Goal: Communication & Community: Answer question/provide support

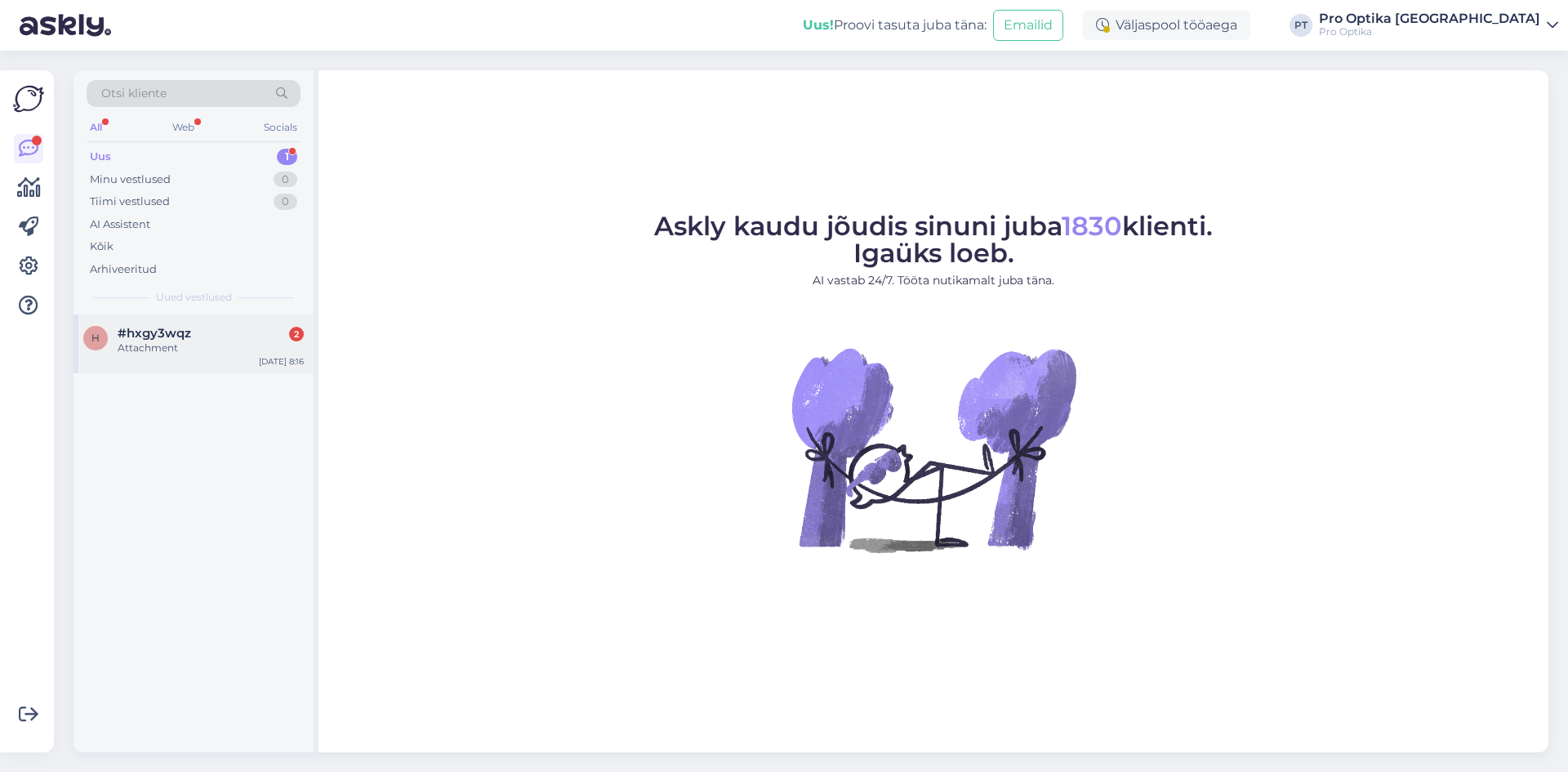
click at [249, 362] on div "h #hxgy3wqz 2 Attachment [DATE] 8:16" at bounding box center [193, 344] width 240 height 59
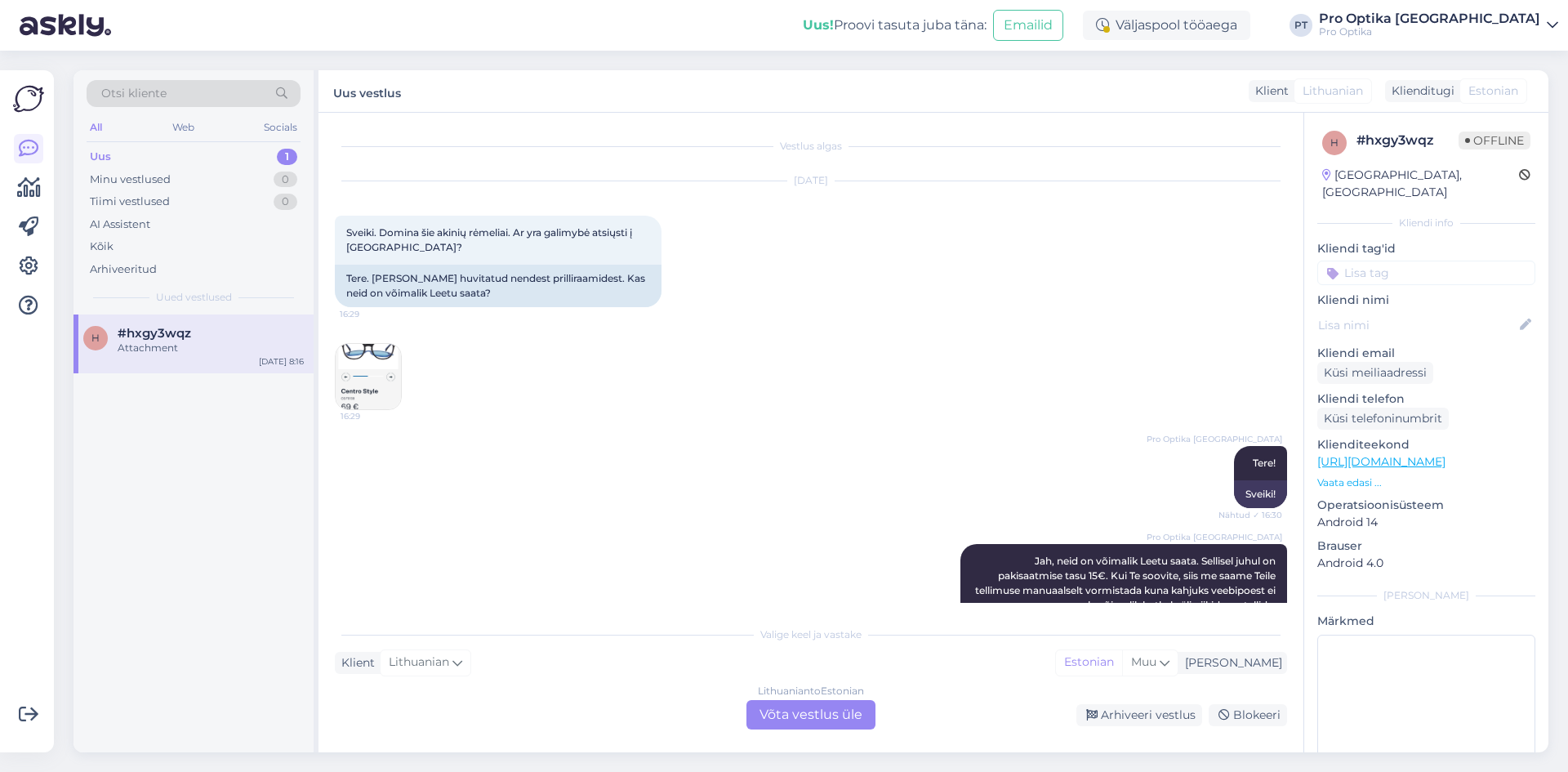
scroll to position [3104, 0]
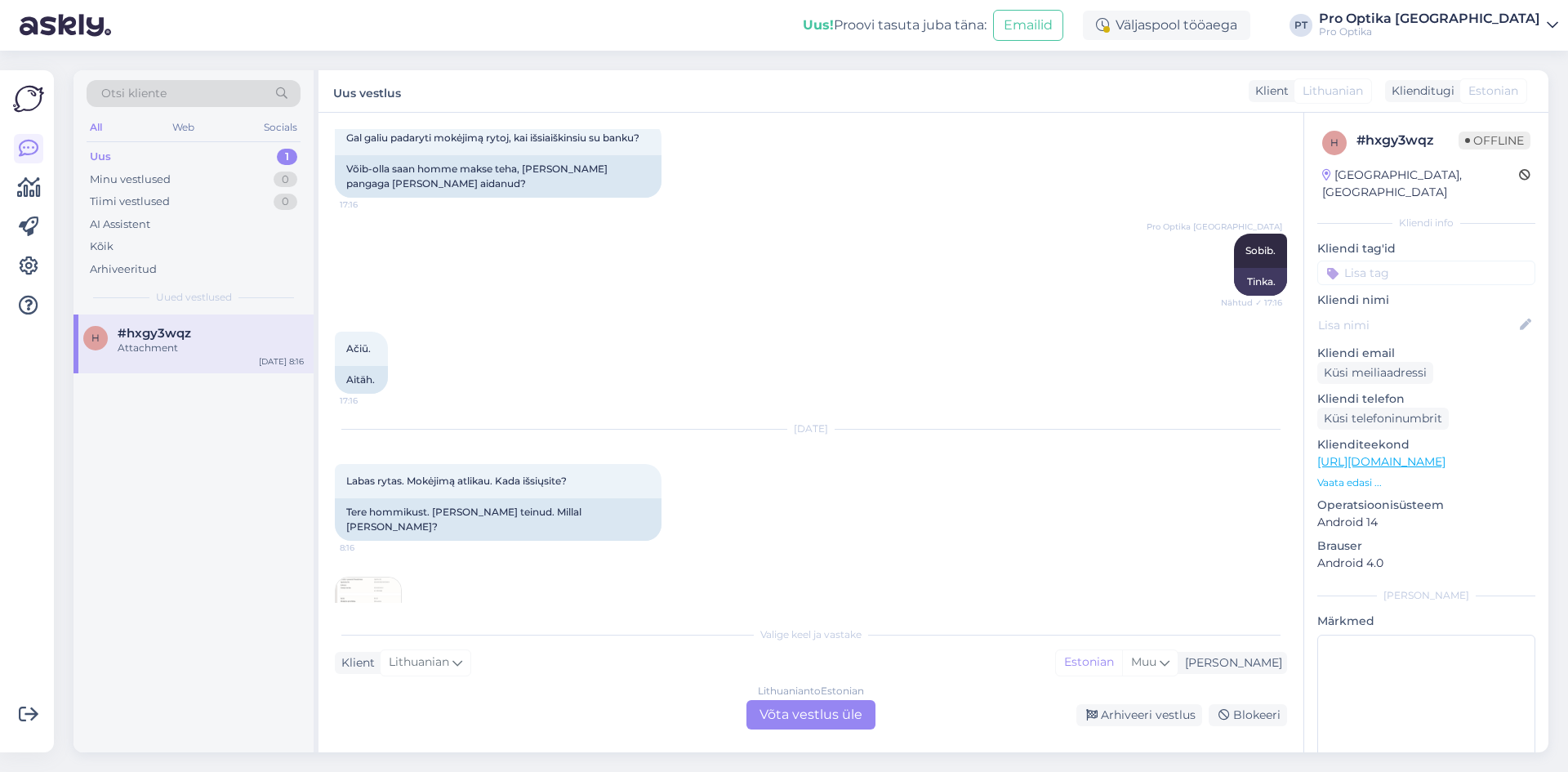
click at [798, 717] on div "Lithuanian to Estonian Võta vestlus üle" at bounding box center [810, 715] width 129 height 29
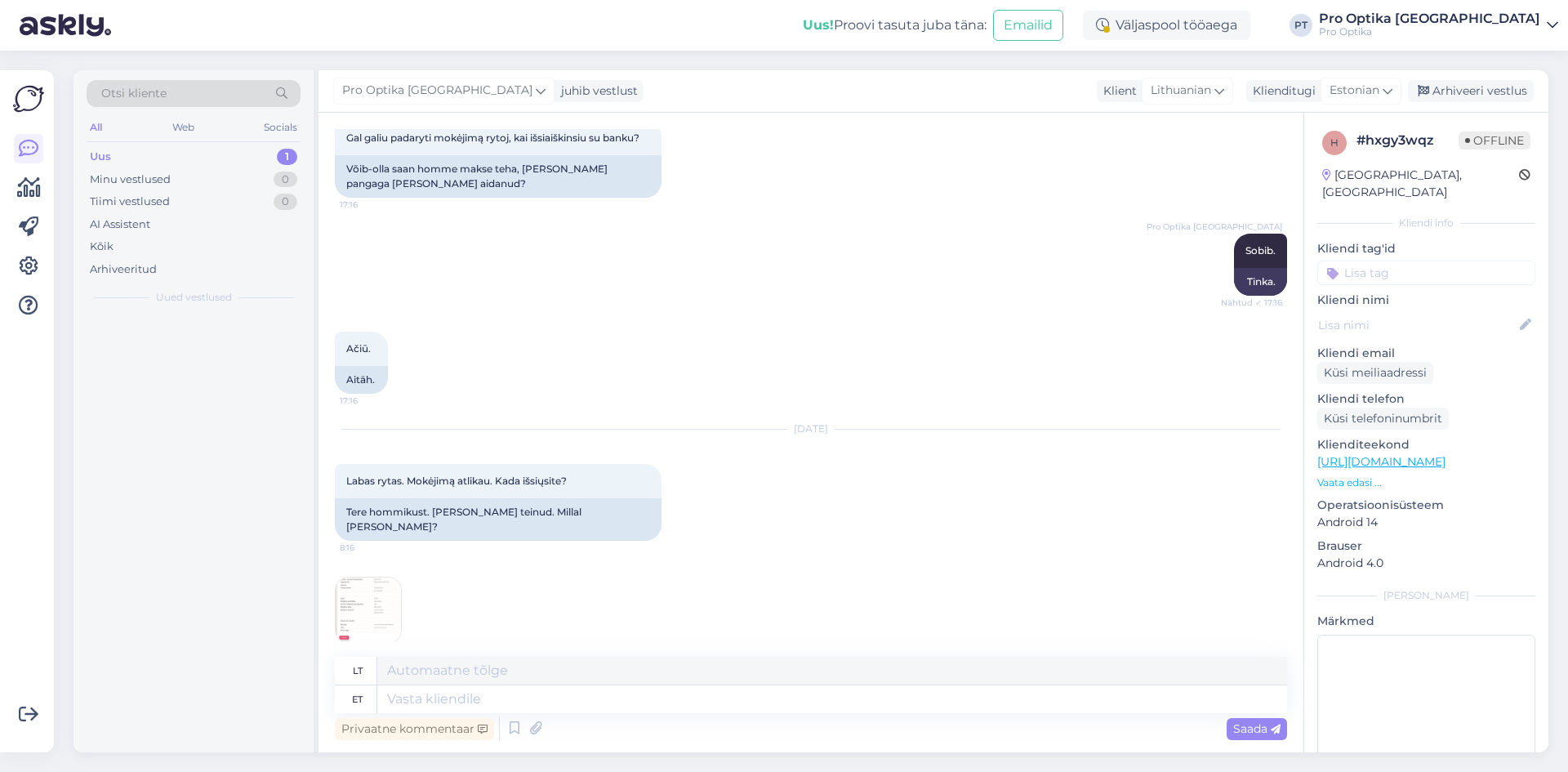
scroll to position [3079, 0]
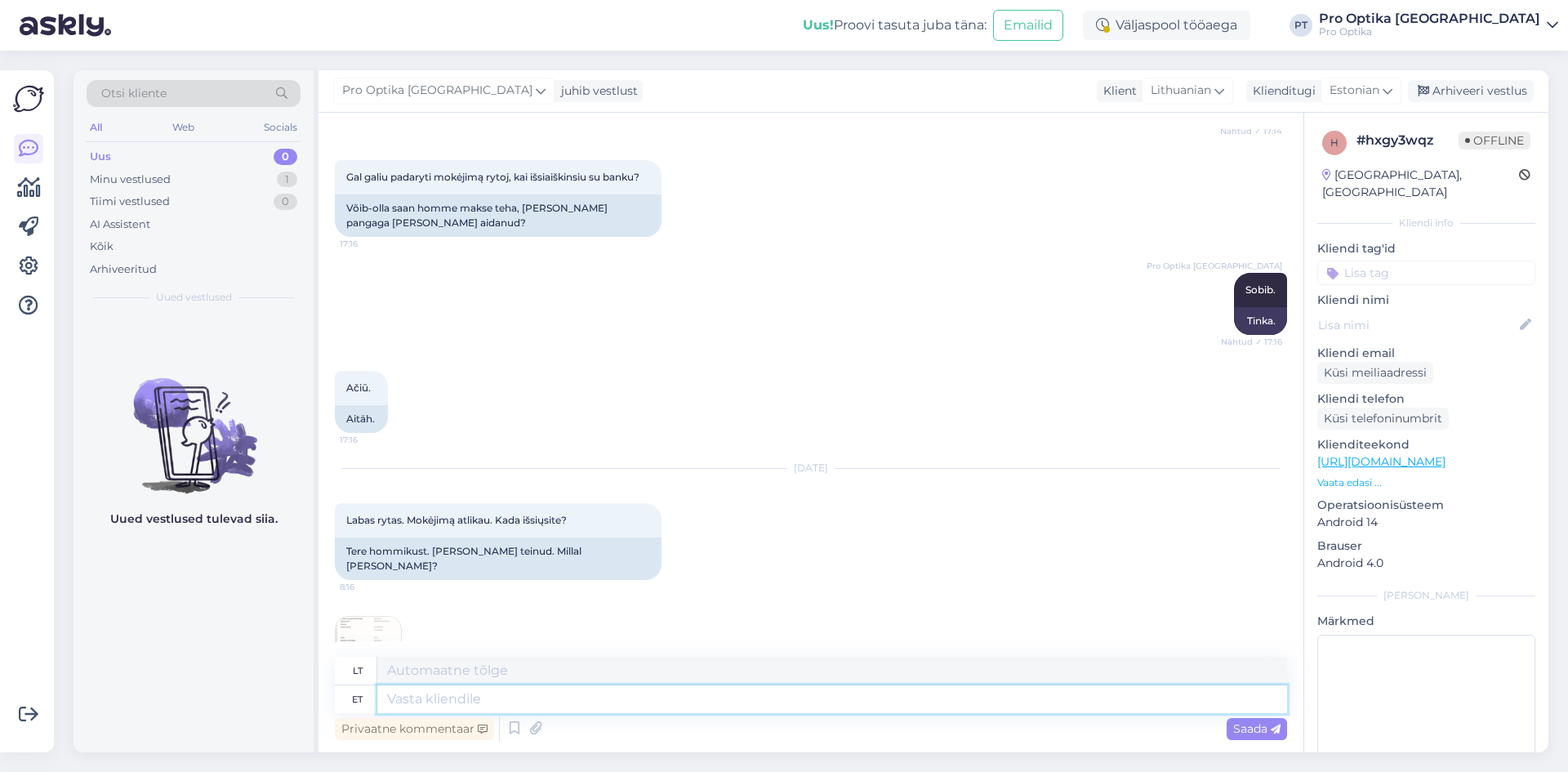
click at [604, 696] on textarea at bounding box center [832, 699] width 909 height 28
type textarea "Tere!"
type textarea "Sveiki!"
type textarea "Tere! Täname tea"
type textarea "Sveiki! [GEOGRAPHIC_DATA]"
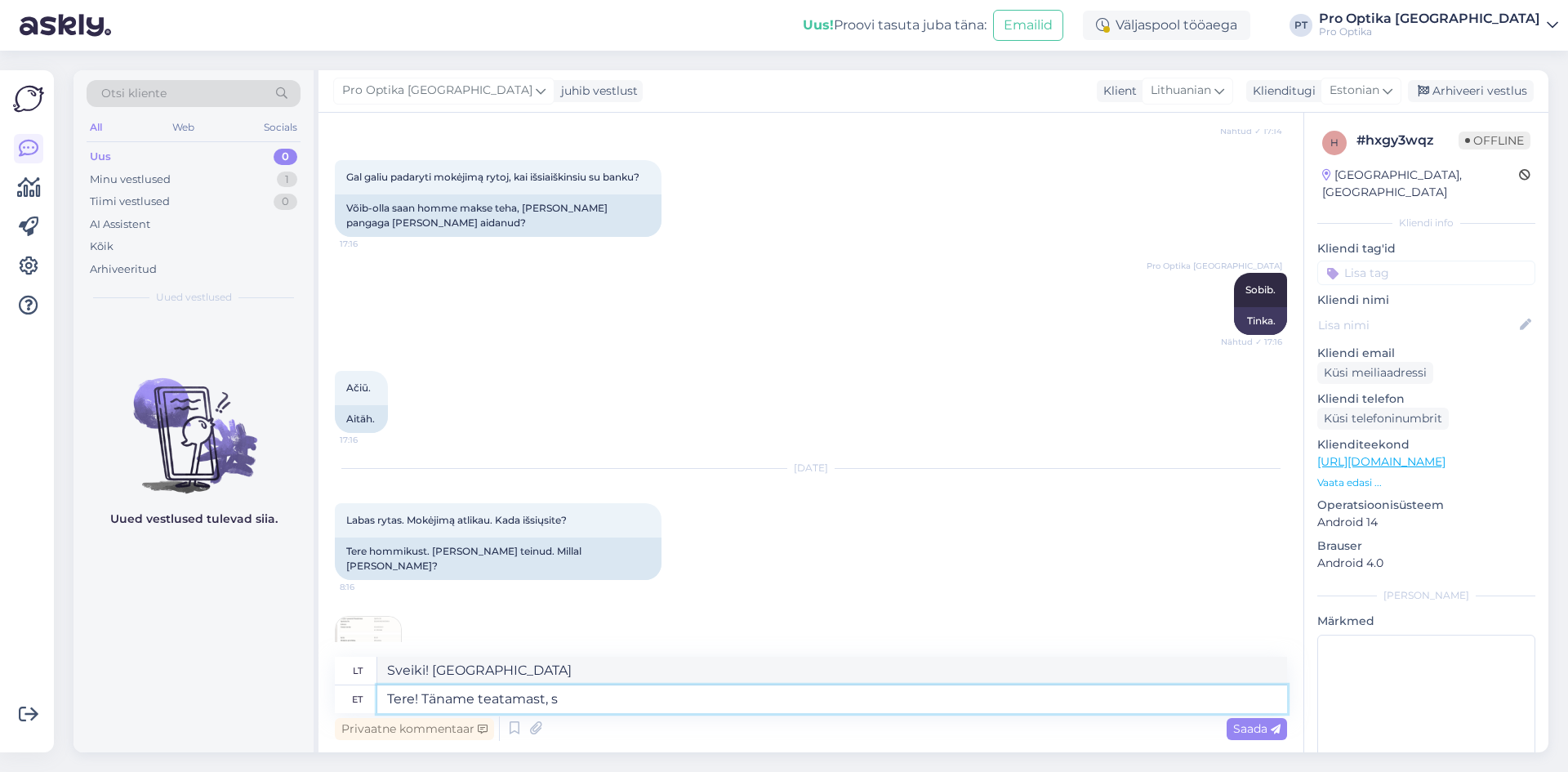
type textarea "Tere! Täname teatamast, sa"
type textarea "Sveiki! Dėkojame, kad pranešėte."
type textarea "Tere! Täname teatamast, saadame pak"
type textarea "Sveiki! Dėkojame, kad pranešėte, atsiųsime"
type textarea "Tere! Täname teatamast, saadame paki T"
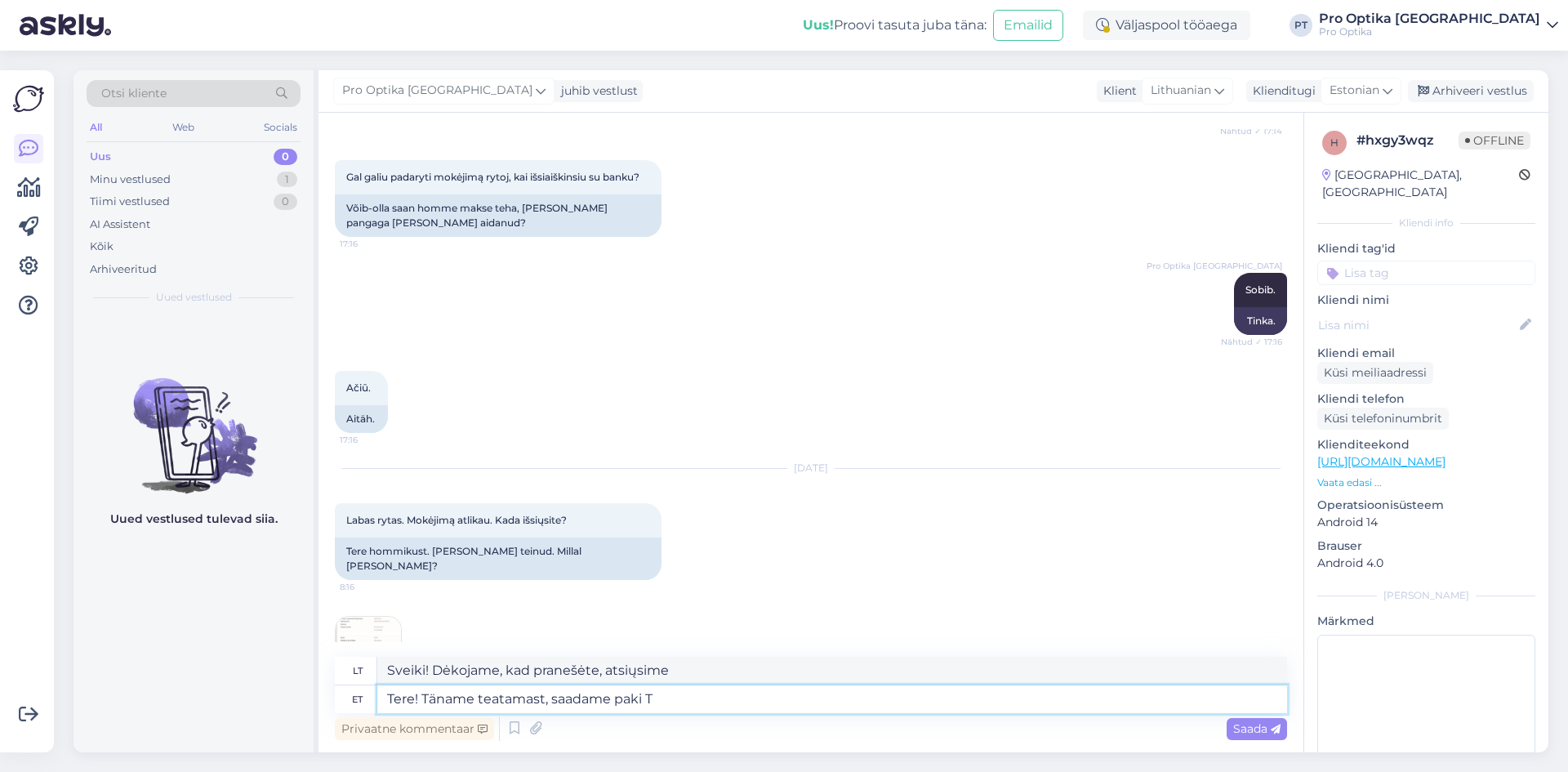
type textarea "Sveiki! Dėkojame, kad pranešėte, išsiųsime siuntinį."
type textarea "Tere! Täname teatamast, saadame paki Teile t"
type textarea "Sveiki! Dėkojame, kad pranešėte, išsiųsime jums siuntinį."
type textarea "Tere! Täname teatamast, saadame paki Teile [PERSON_NAME]. S"
type textarea "Sveiki! Dėkojame, kad pranešėte, šiandien išsiųsime jums siuntinį."
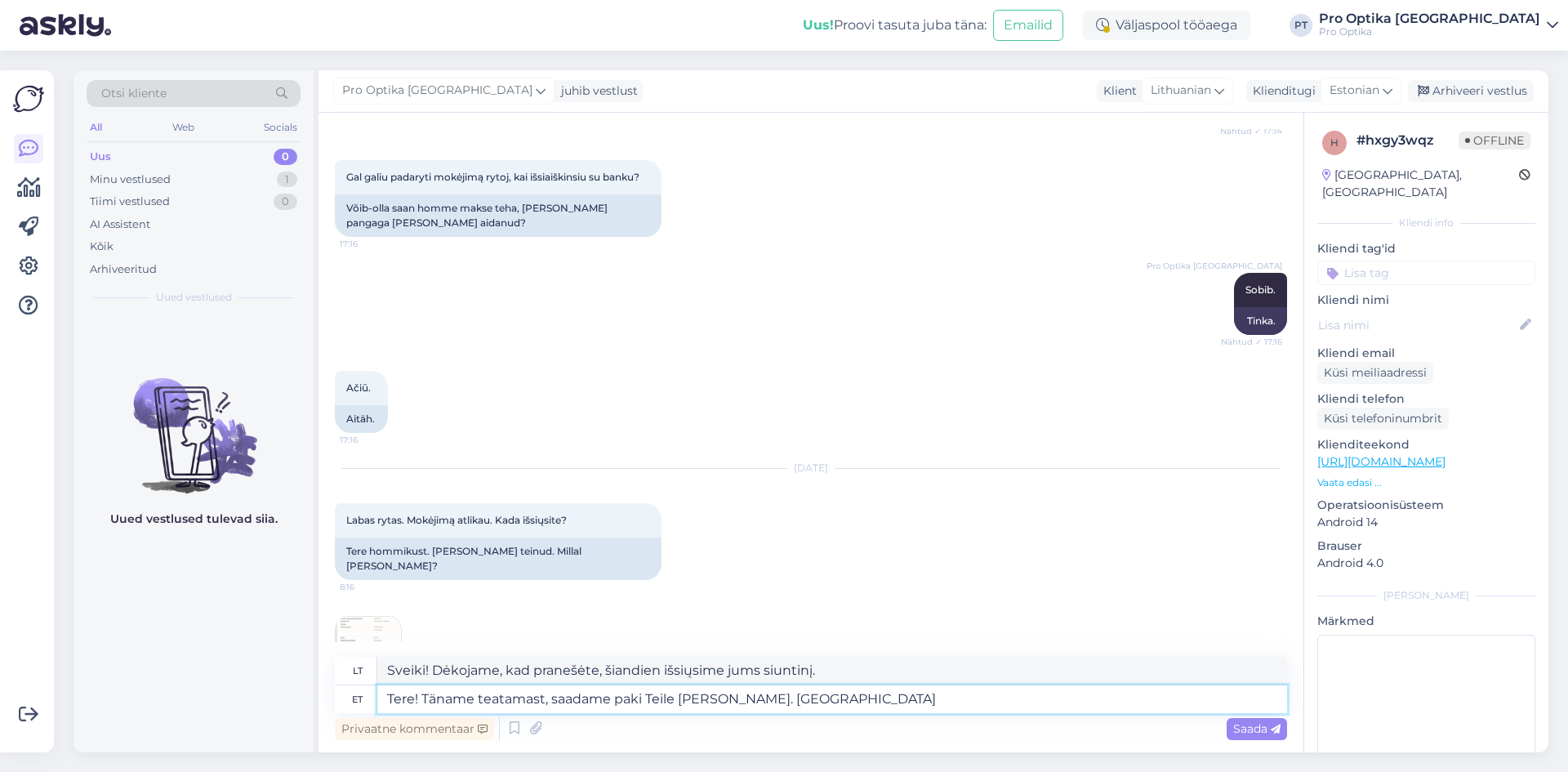
type textarea "Tere! Täname teatamast, saadame paki Teile [PERSON_NAME]. [GEOGRAPHIC_DATA] e"
type textarea "Sveiki! Dėkojame, kad pranešėte, šiandien išsiųsime jums siuntinį. Mes išsiųsime"
type textarea "Tere! Täname teatamast, saadame paki Teile [PERSON_NAME]. Saadame emailiga ka"
type textarea "Sveiki! Dėkojame, kad pranešėte, šiandien išsiųsime jums siuntinį. Taip pat išs…"
type textarea "Tere! Täname teatamast, saadame paki Teile [PERSON_NAME]. Saadame emailiga ka p…"
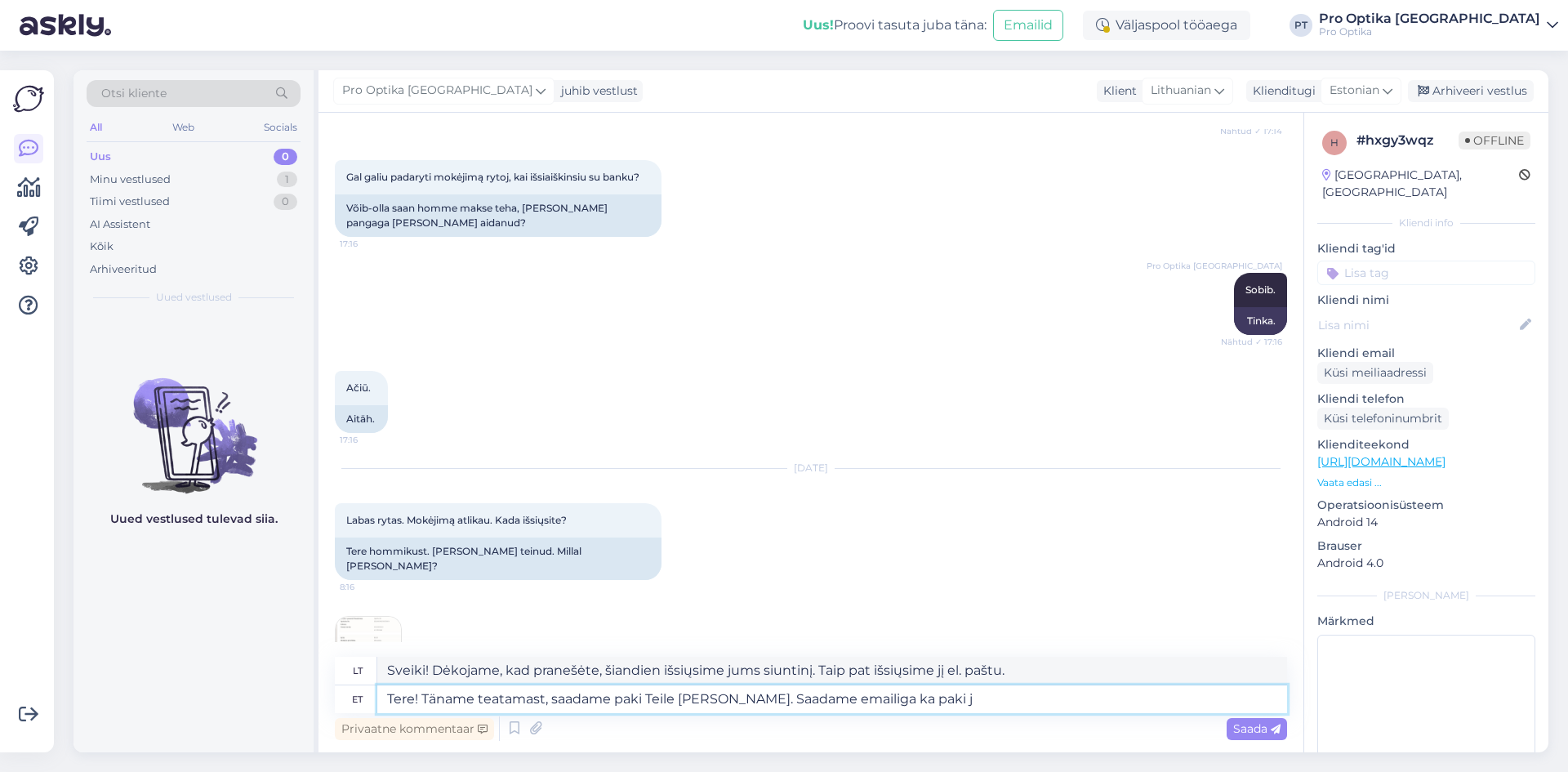
type textarea "Sveiki! Dėkojame, kad pranešėte, šiandien išsiųsime jums siuntinį. Siuntinį tai…"
type textarea "Tere! Täname teatamast, saadame paki Teile [PERSON_NAME]. Saadame emailiga ka p…"
type textarea "Sveiki! Dėkojame, kad pranešėte, šiandien išsiųsime jums siuntinį. Taip pat el.…"
type textarea "Tere! Täname teatamast, saadame paki Teile [PERSON_NAME]. Saadame emailiga ka p…"
type textarea "Sveiki! Dėkojame, kad pranešėte, šiandien išsiųsime jums siuntinį. Taip pat el.…"
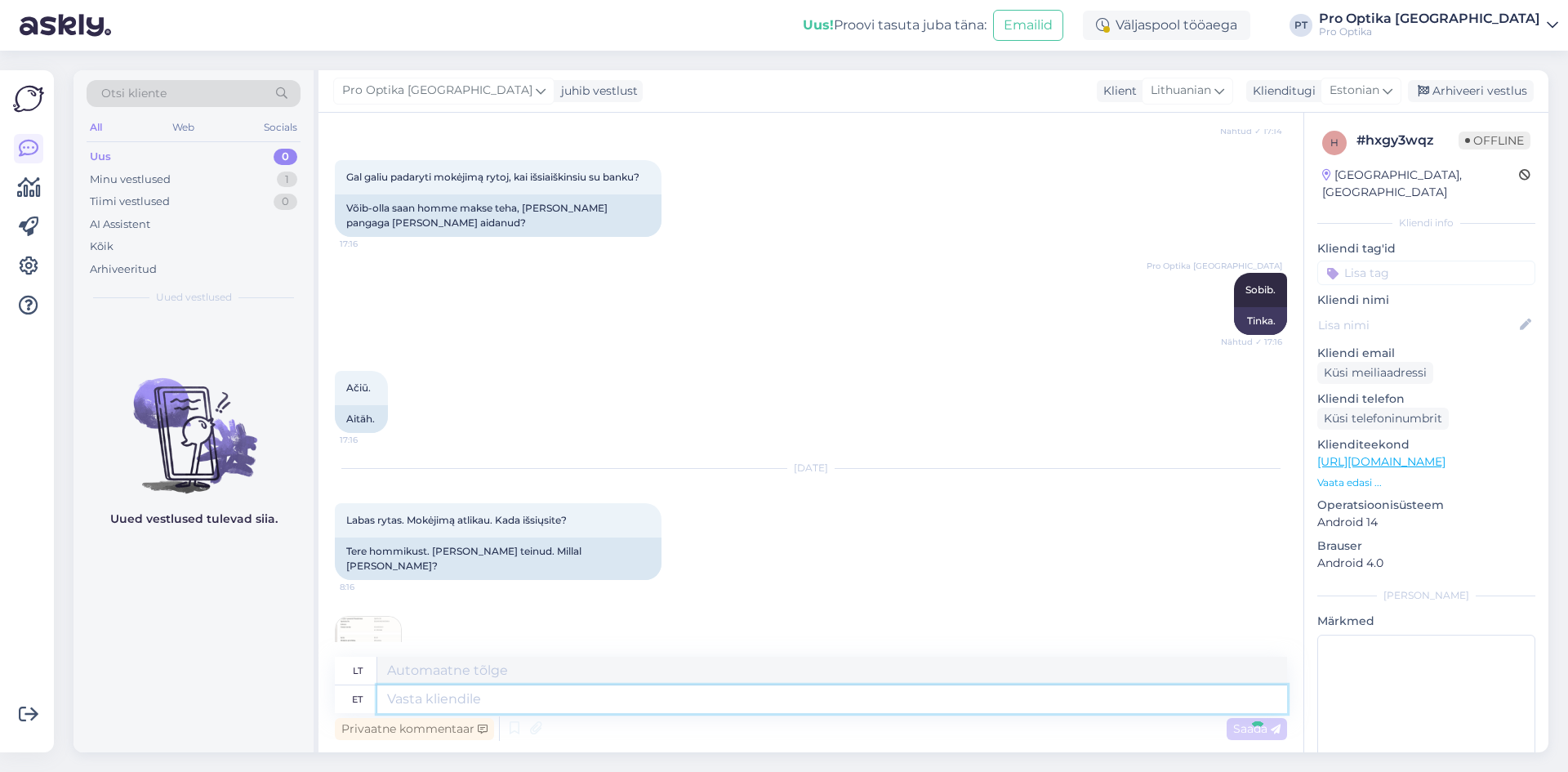
scroll to position [3207, 0]
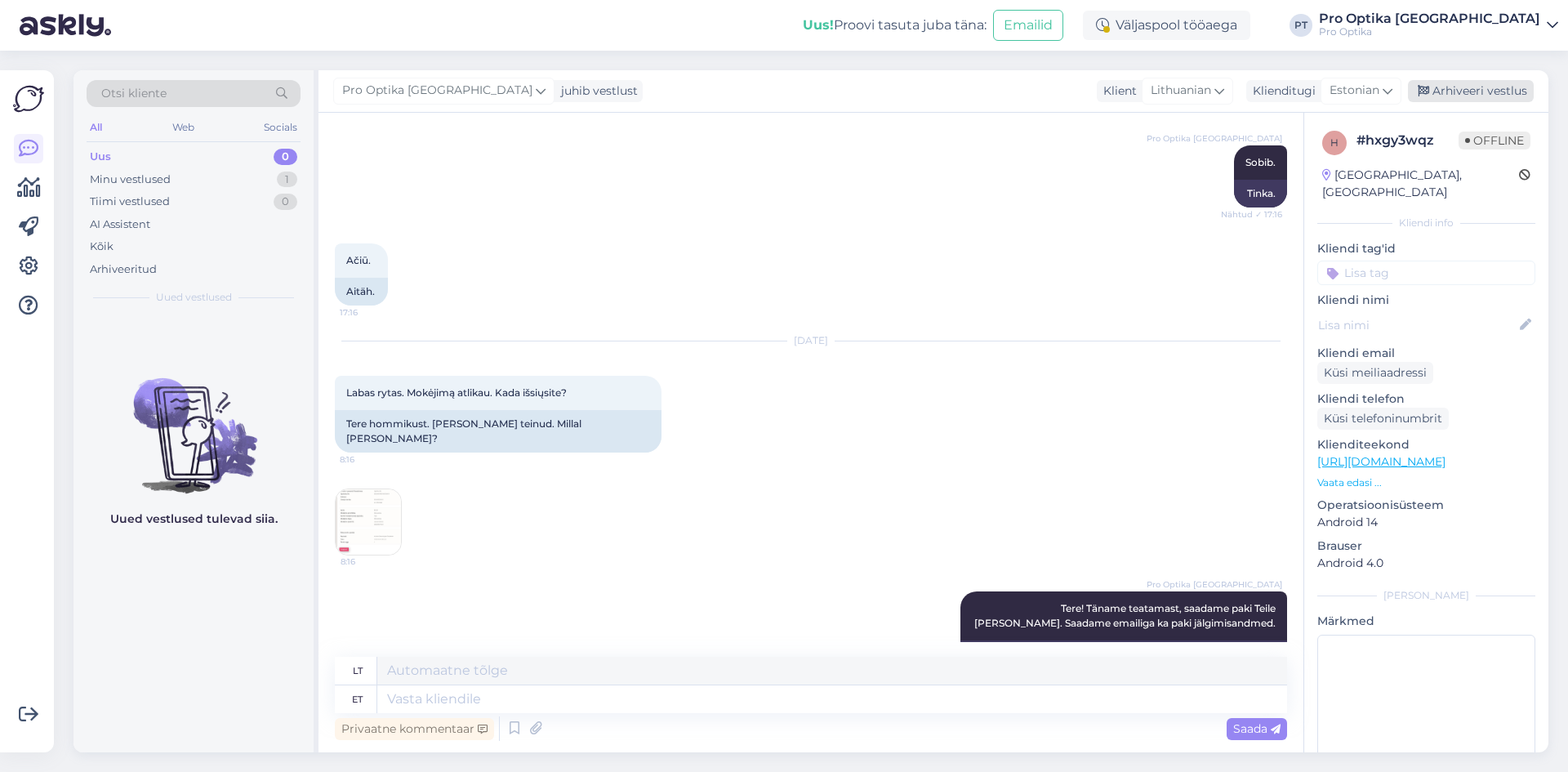
click at [1489, 96] on div "Arhiveeri vestlus" at bounding box center [1471, 90] width 126 height 22
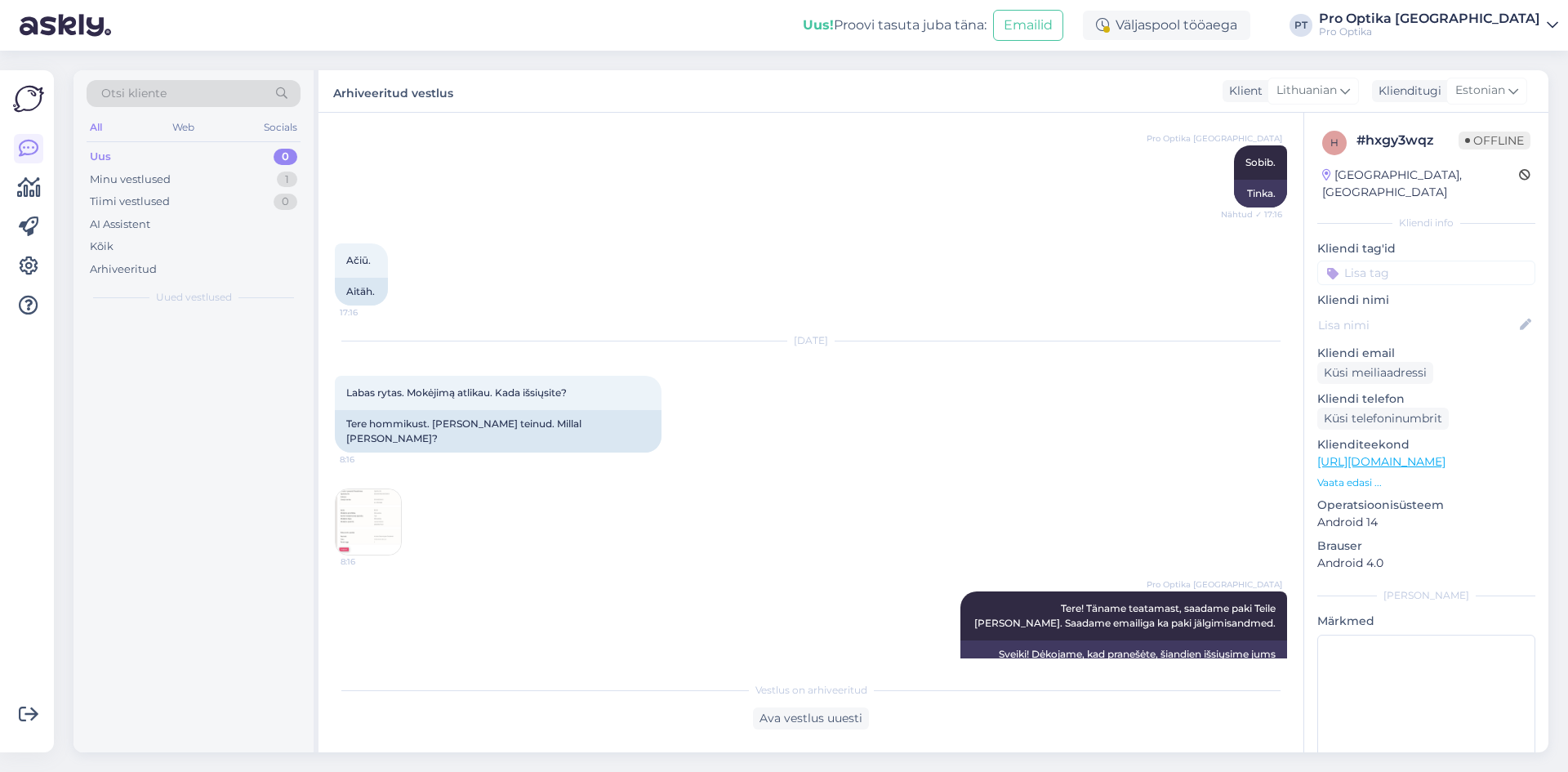
scroll to position [3190, 0]
